Goal: Answer question/provide support

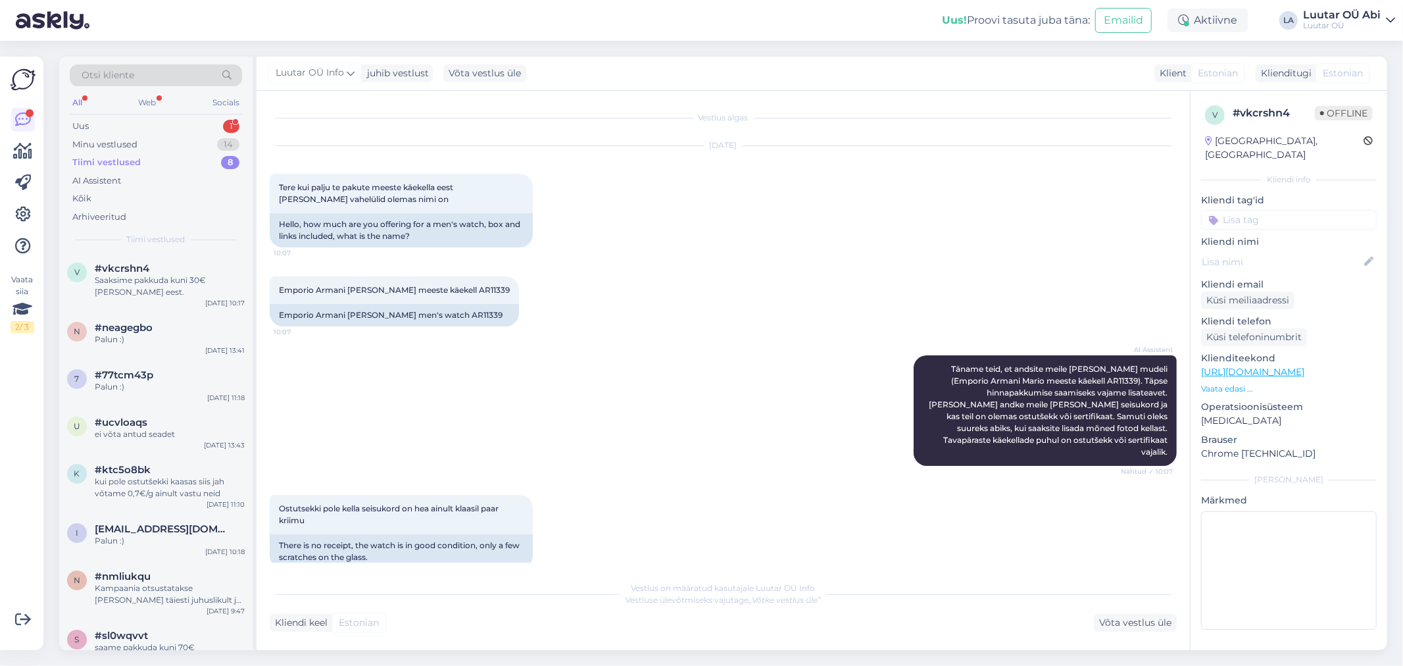
scroll to position [415, 0]
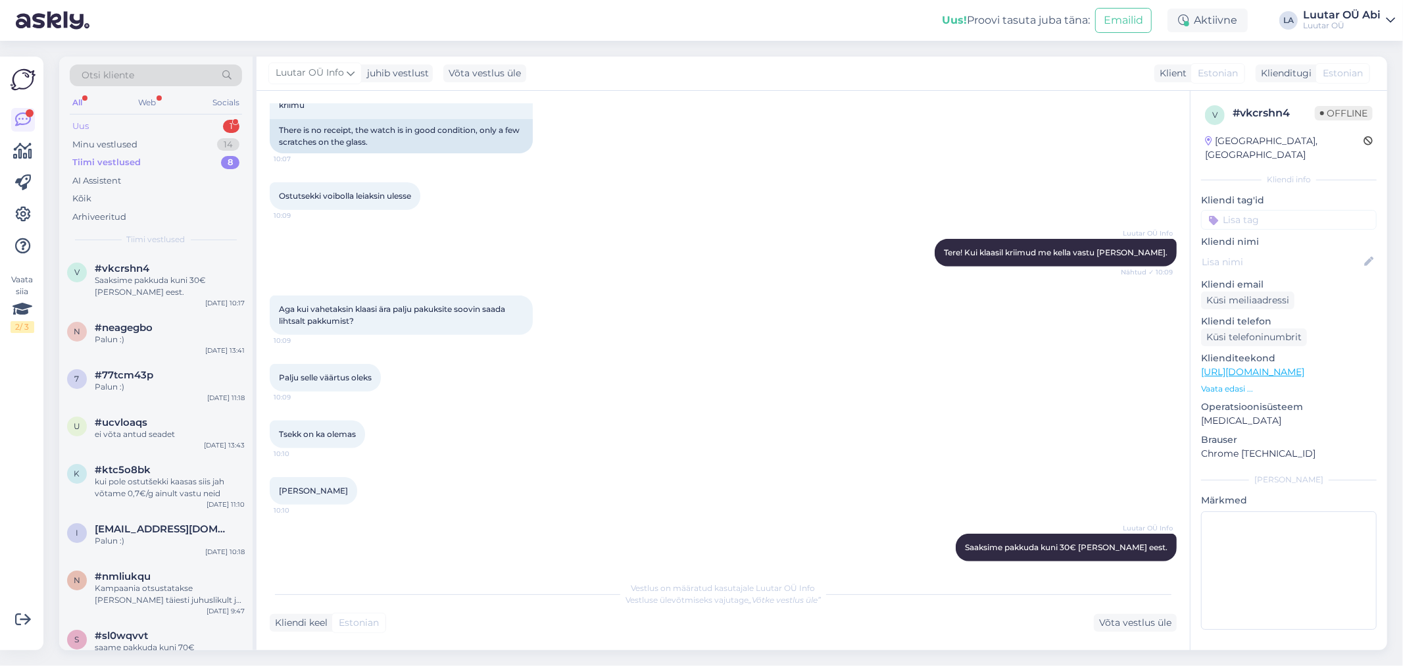
click at [163, 126] on div "Uus 1" at bounding box center [156, 126] width 172 height 18
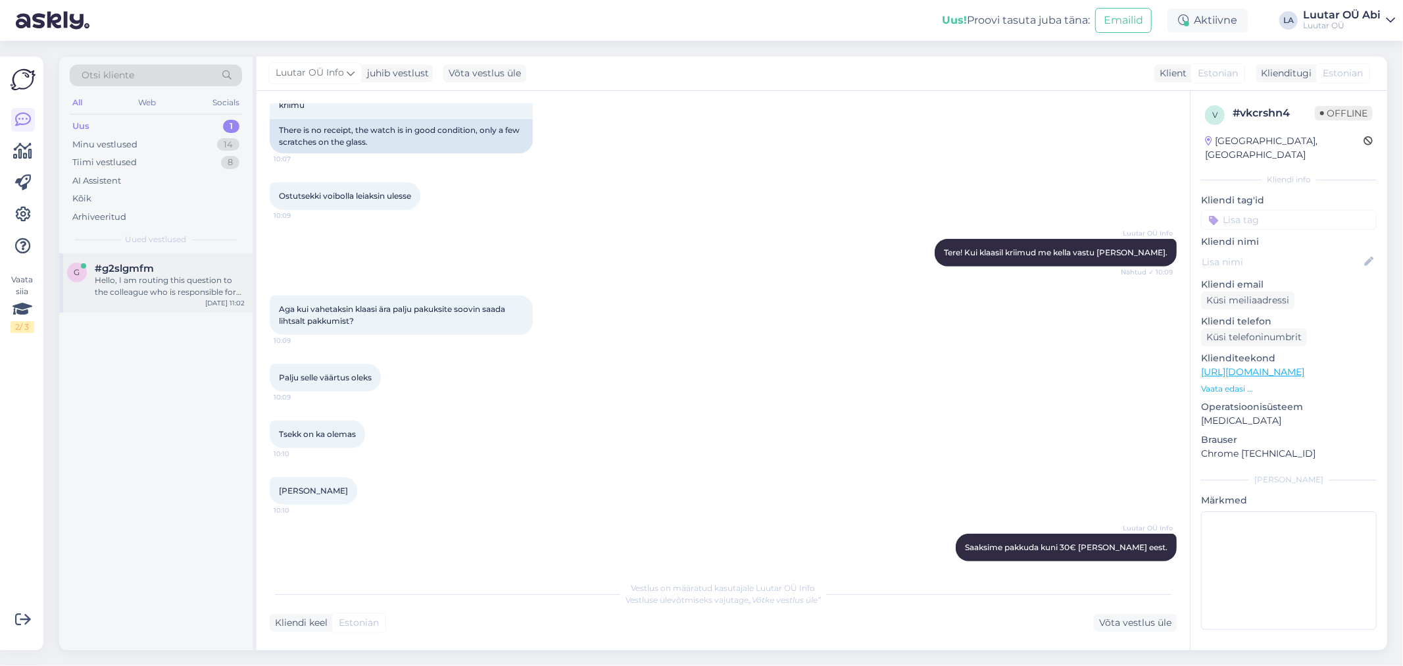
click at [188, 272] on div "#g2slgmfm" at bounding box center [170, 268] width 150 height 12
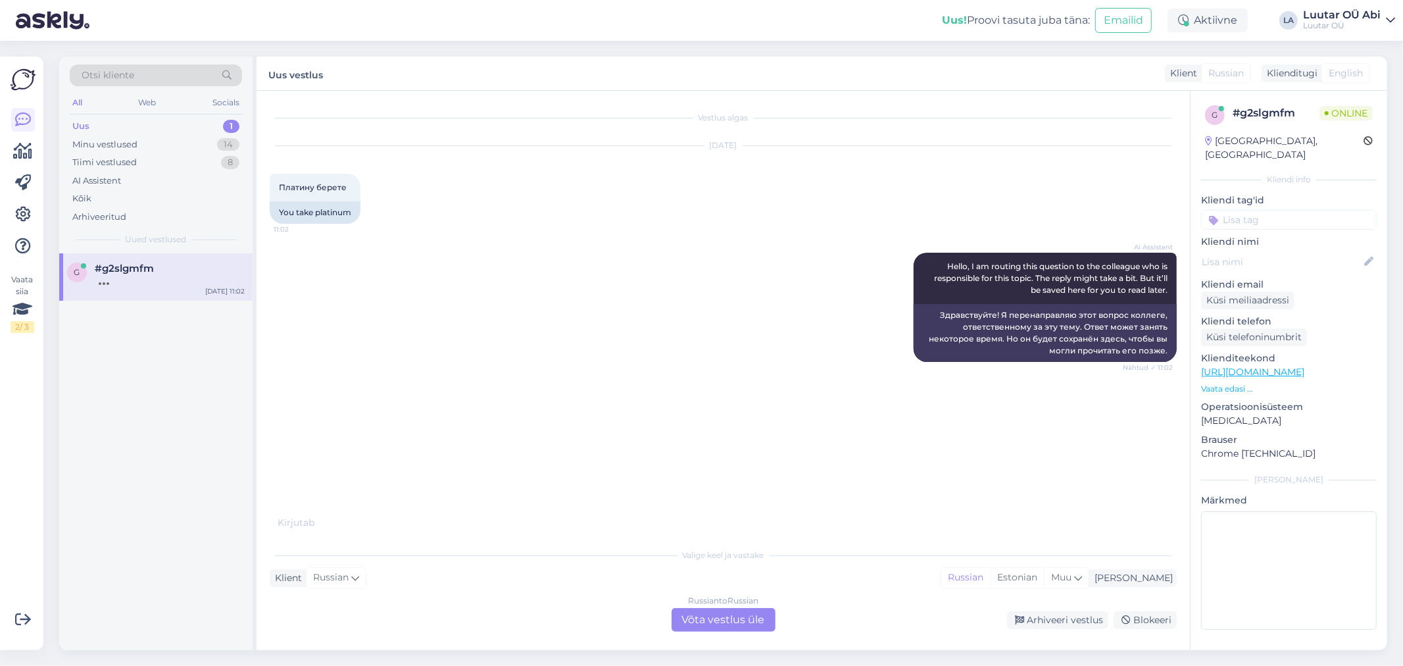
click at [683, 621] on div "Russian to Russian Võta vestlus üle" at bounding box center [724, 620] width 104 height 24
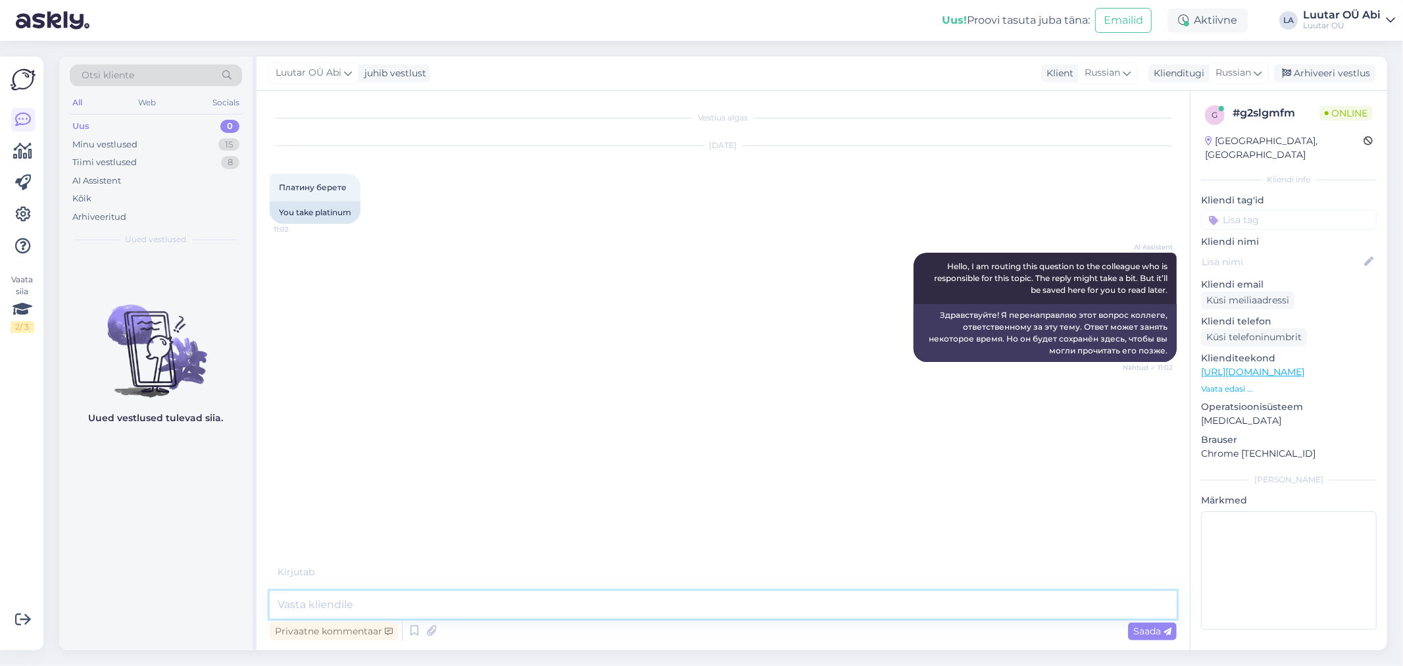
click at [548, 603] on textarea at bounding box center [723, 605] width 907 height 28
type textarea "нет"
click at [159, 132] on div "Uus 0" at bounding box center [156, 126] width 172 height 18
click at [155, 143] on div "Minu vestlused 15" at bounding box center [156, 145] width 172 height 18
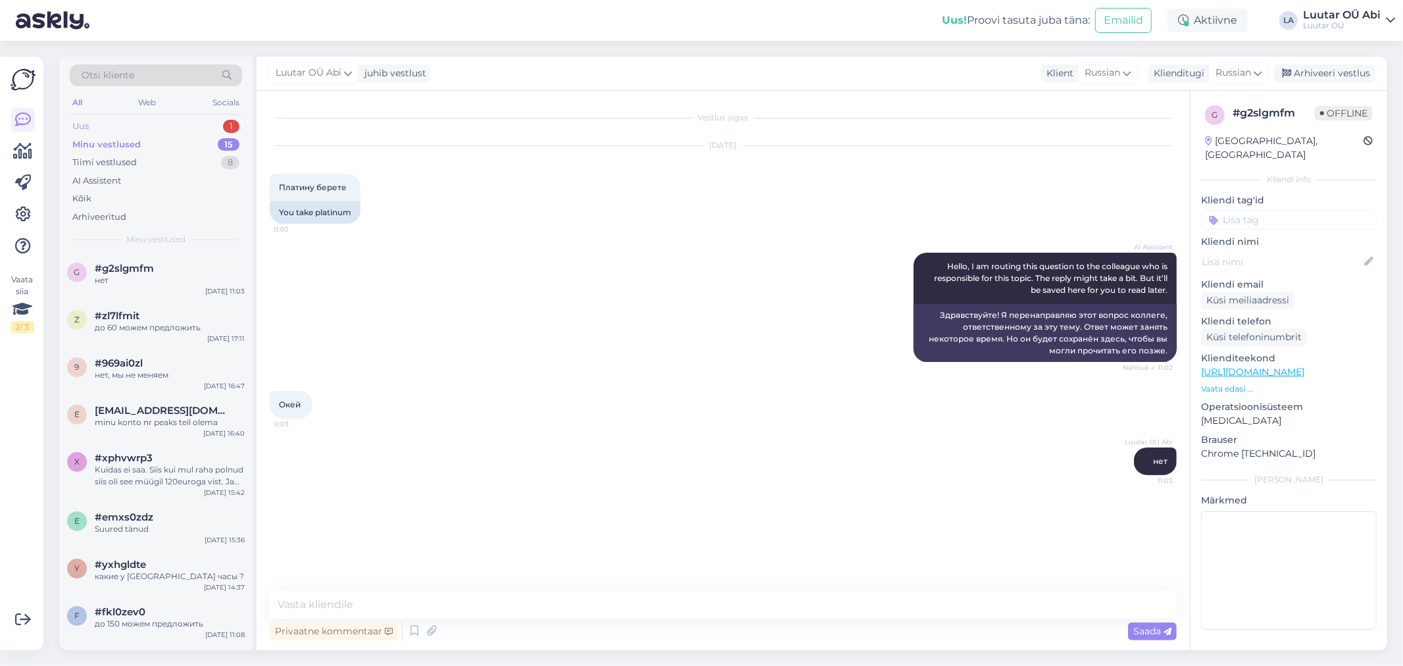
click at [165, 130] on div "Uus 1" at bounding box center [156, 126] width 172 height 18
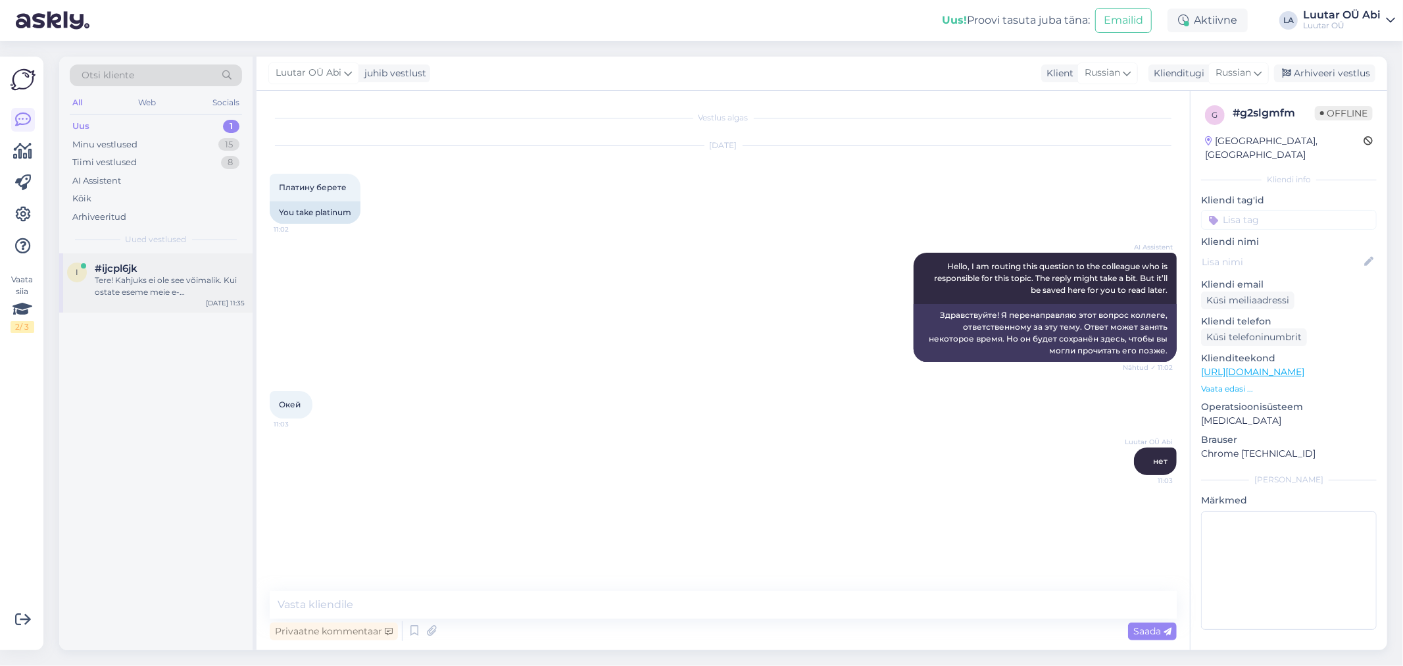
click at [181, 267] on div "#ijcpl6jk" at bounding box center [170, 268] width 150 height 12
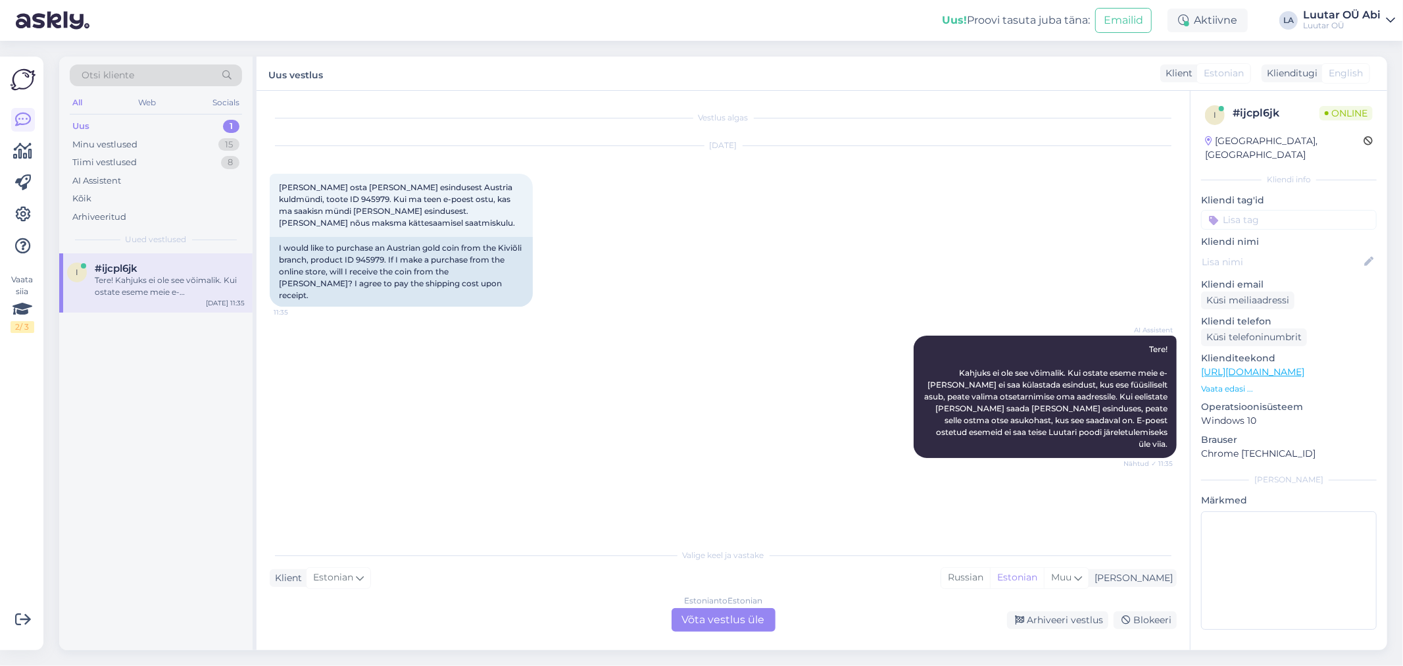
click at [705, 621] on div "Estonian to Estonian Võta vestlus üle" at bounding box center [724, 620] width 104 height 24
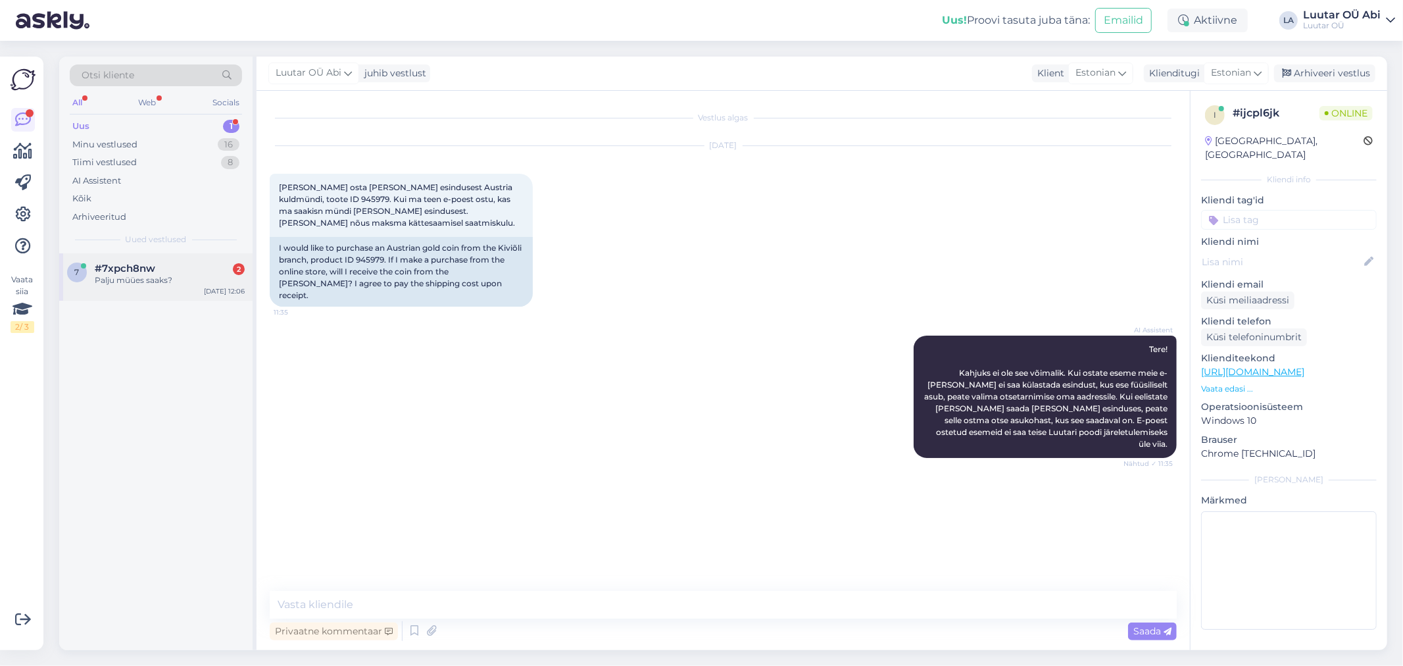
click at [172, 278] on div "Palju müües saaks?" at bounding box center [170, 280] width 150 height 12
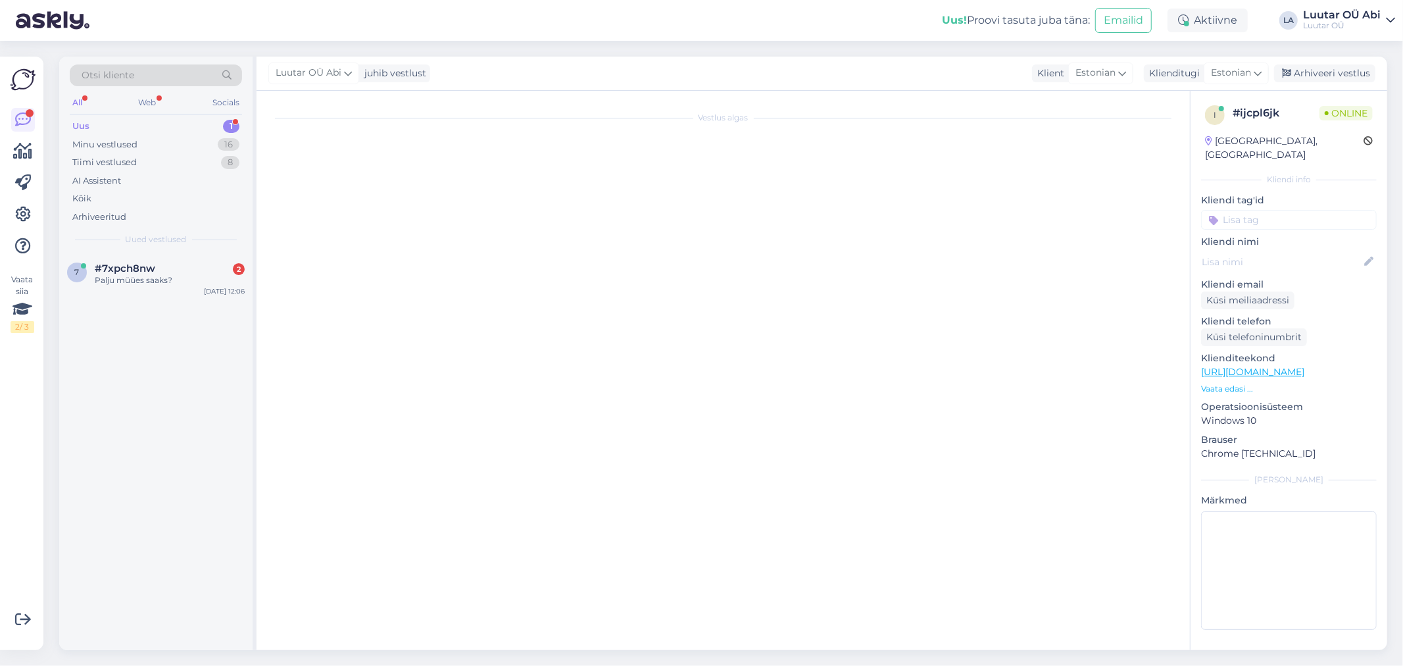
scroll to position [48, 0]
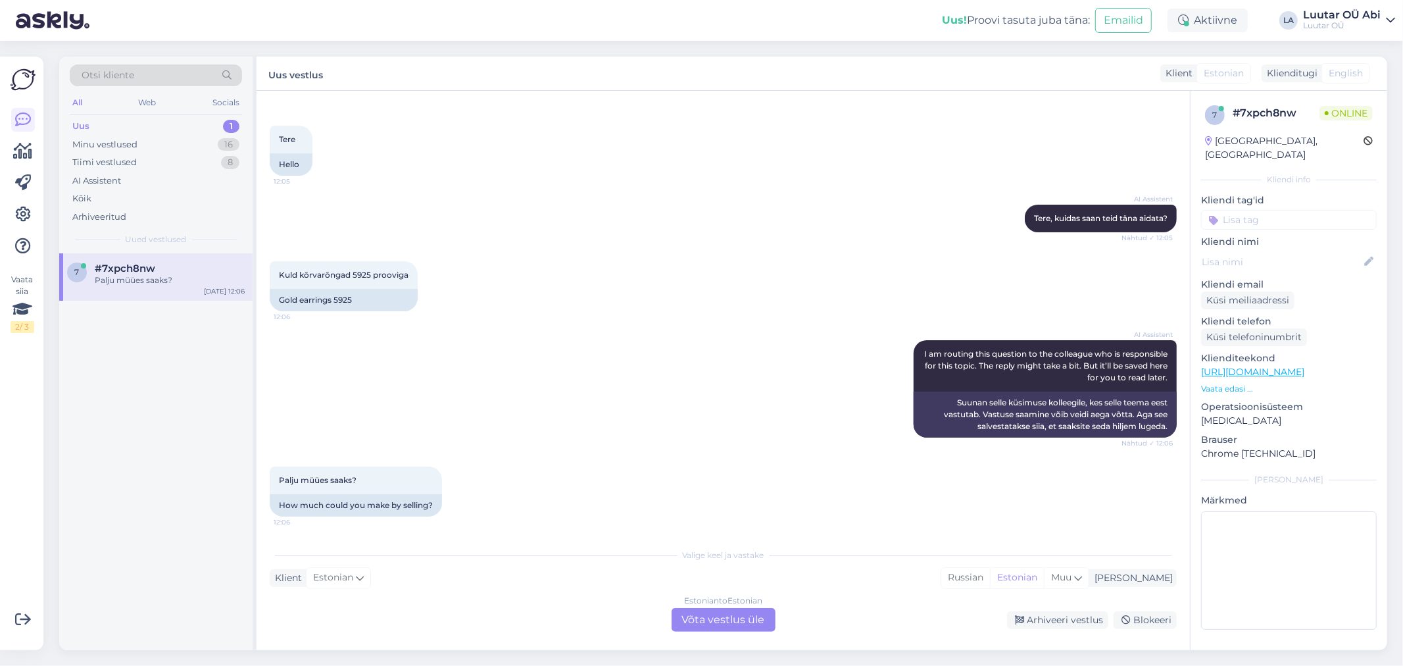
click at [537, 311] on div "Kuld kõrvarõngad 5925 prooviga 12:06 Gold earrings 5925" at bounding box center [723, 286] width 907 height 79
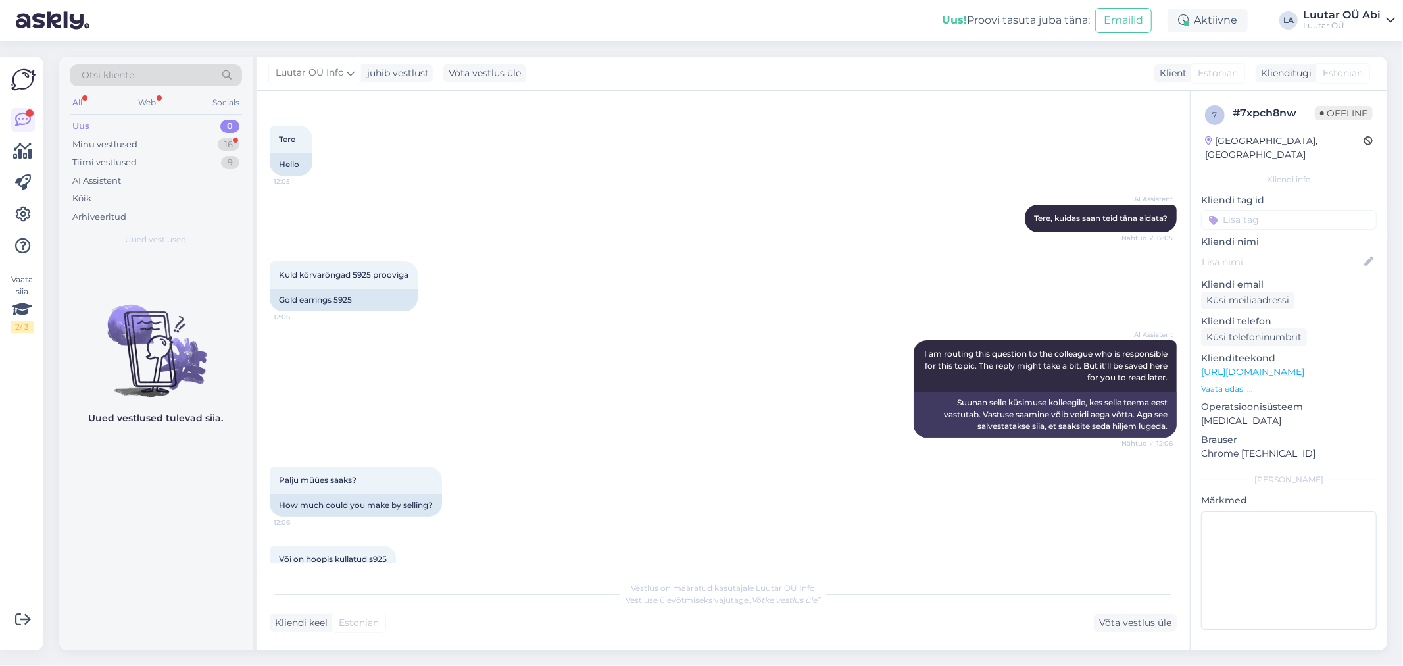
scroll to position [751, 0]
